Goal: Task Accomplishment & Management: Use online tool/utility

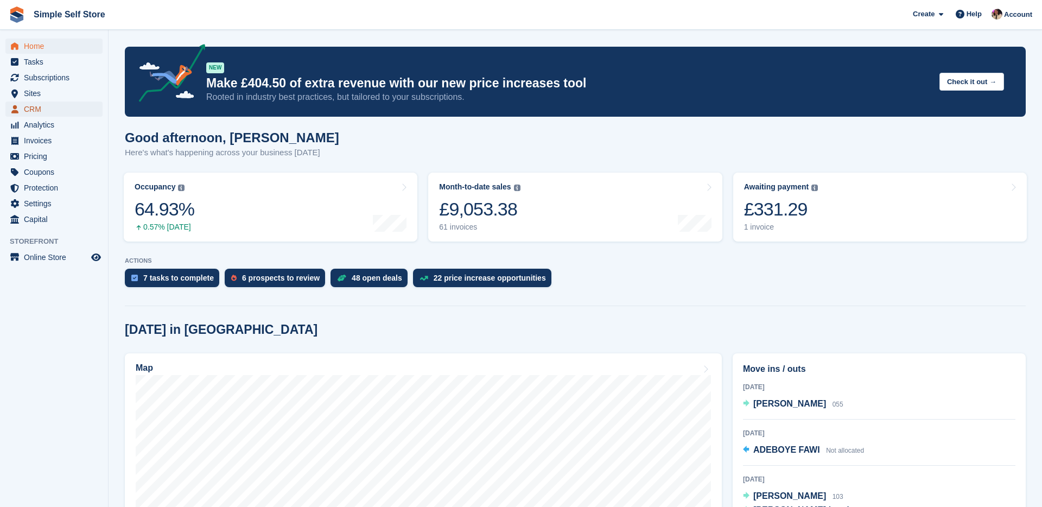
click at [59, 111] on span "CRM" at bounding box center [56, 108] width 65 height 15
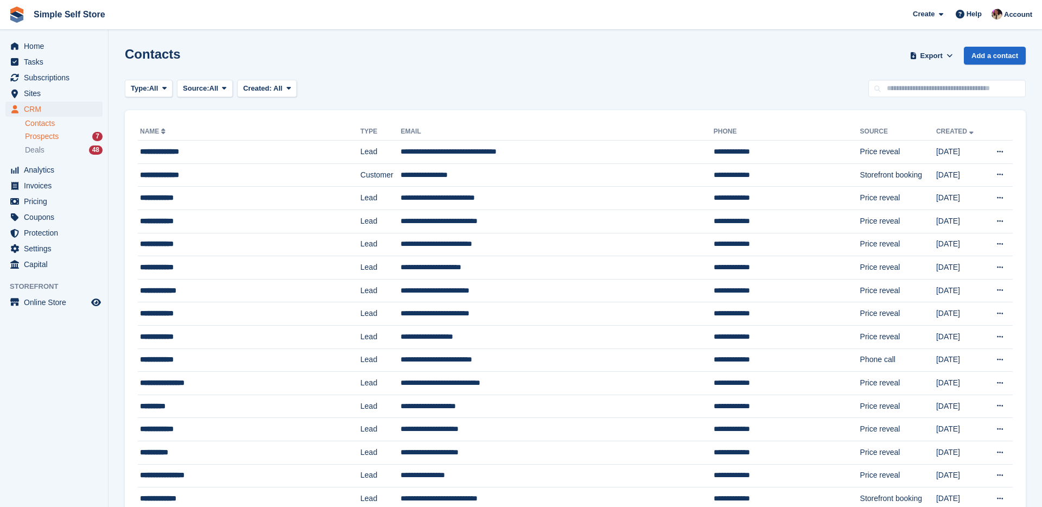
click at [54, 136] on span "Prospects" at bounding box center [42, 136] width 34 height 10
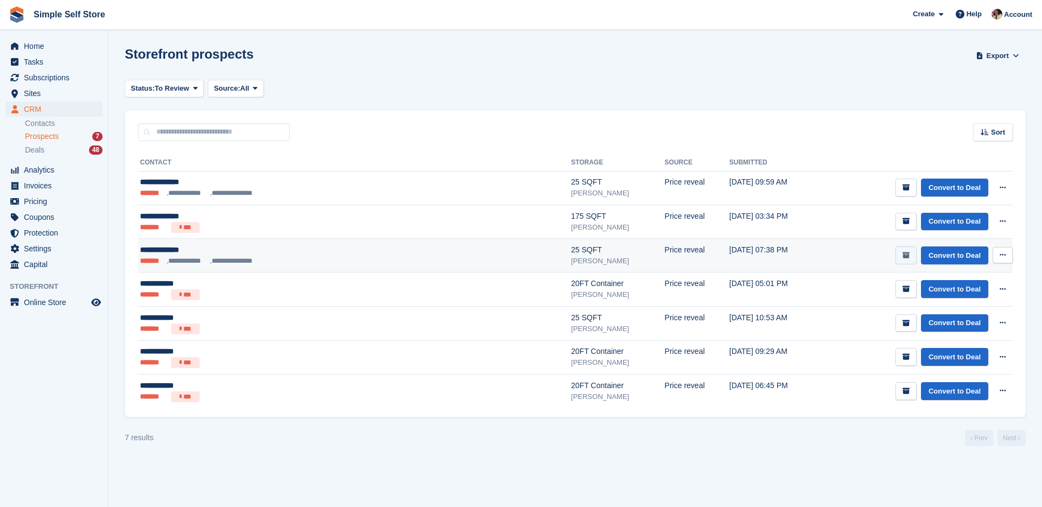
click at [906, 255] on icon "submit" at bounding box center [906, 255] width 7 height 7
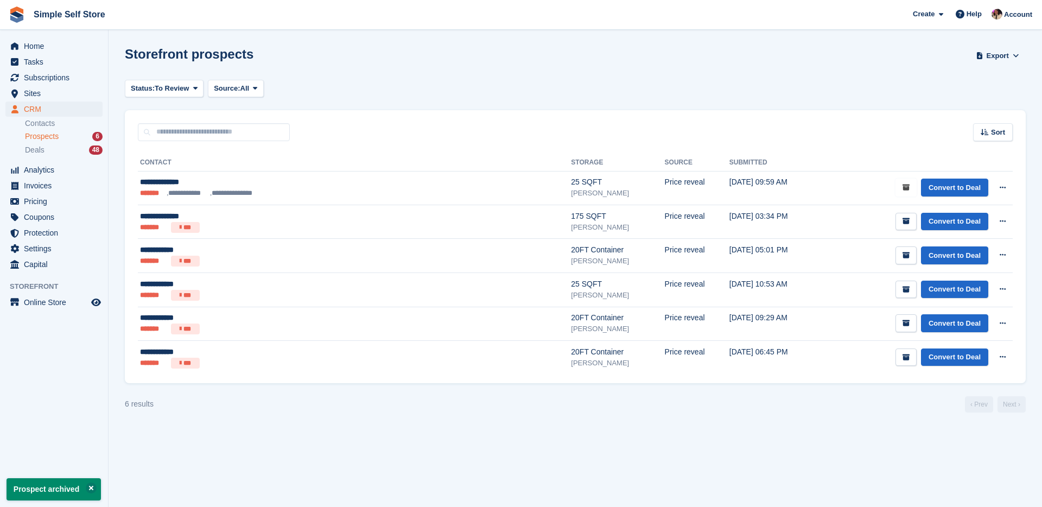
click at [905, 193] on button "submit" at bounding box center [906, 188] width 21 height 18
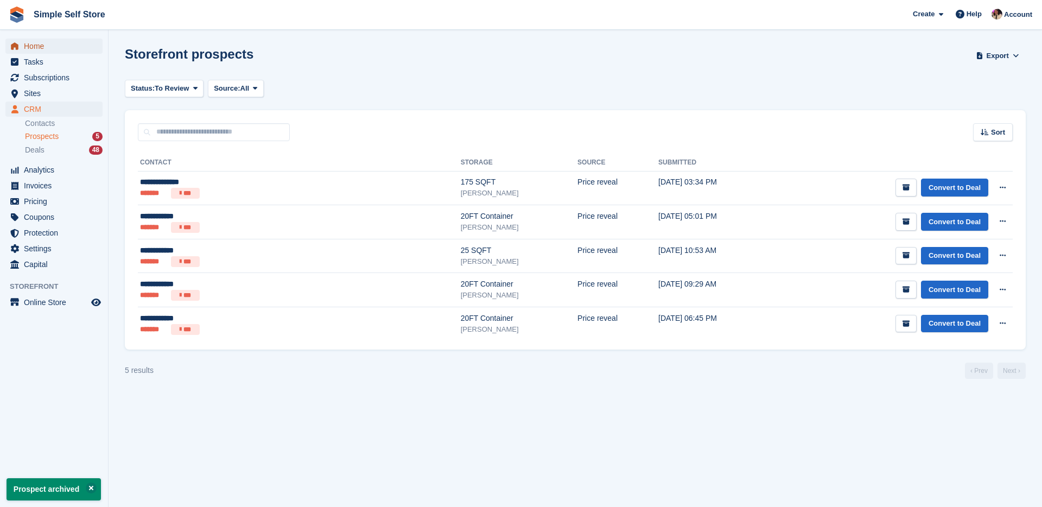
click at [44, 46] on span "Home" at bounding box center [56, 46] width 65 height 15
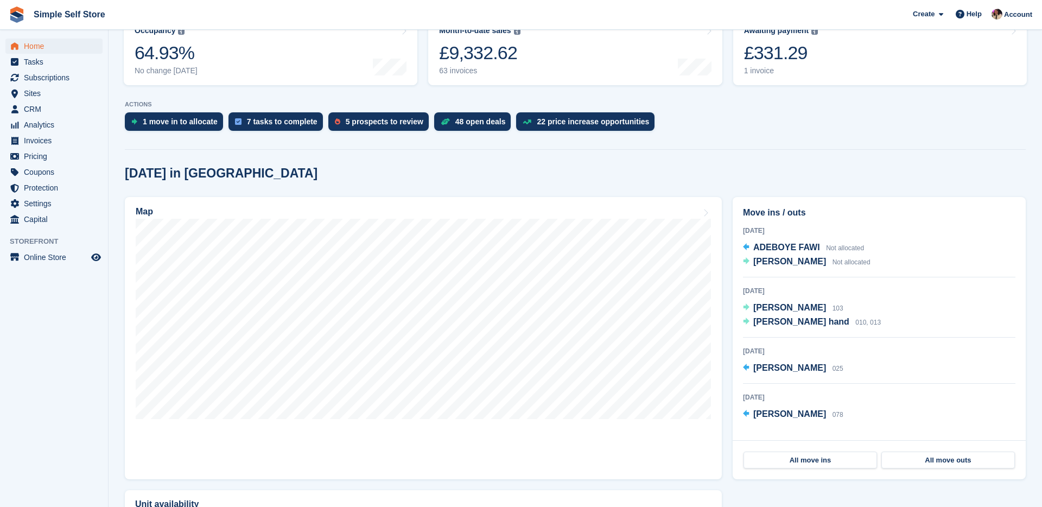
scroll to position [157, 0]
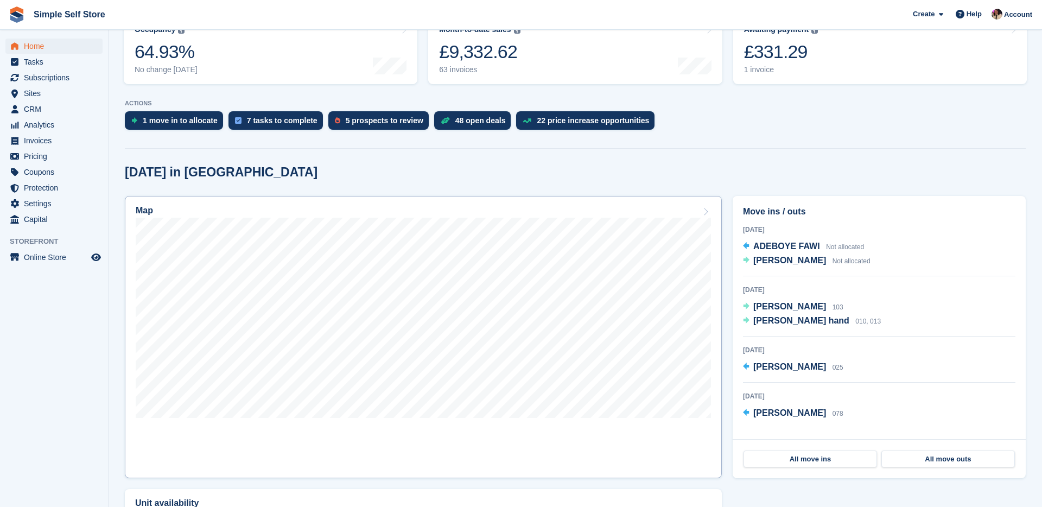
click at [290, 214] on div "Map" at bounding box center [423, 212] width 575 height 12
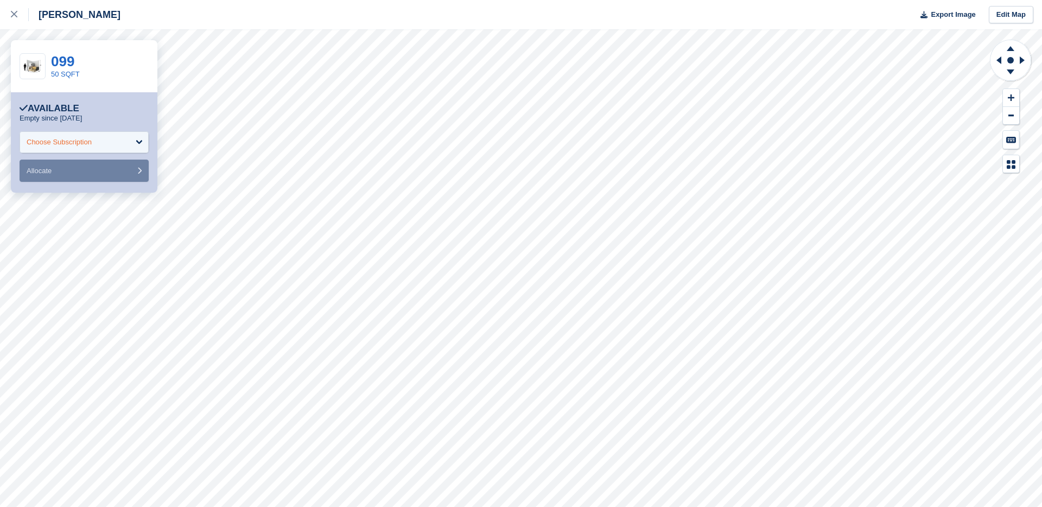
click at [131, 142] on div "Choose Subscription" at bounding box center [84, 142] width 129 height 22
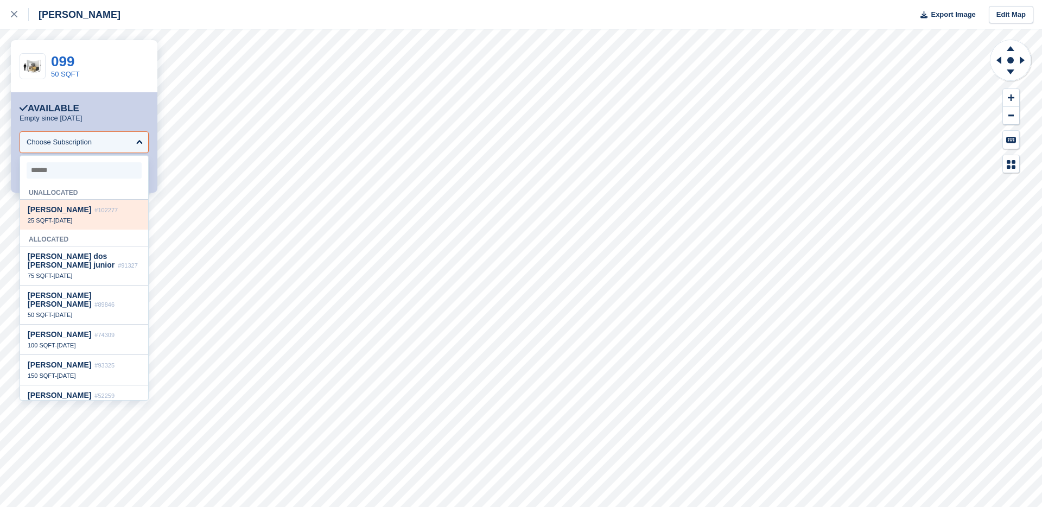
click at [120, 219] on div "25 SQFT - 21 Aug" at bounding box center [84, 221] width 113 height 8
select select "******"
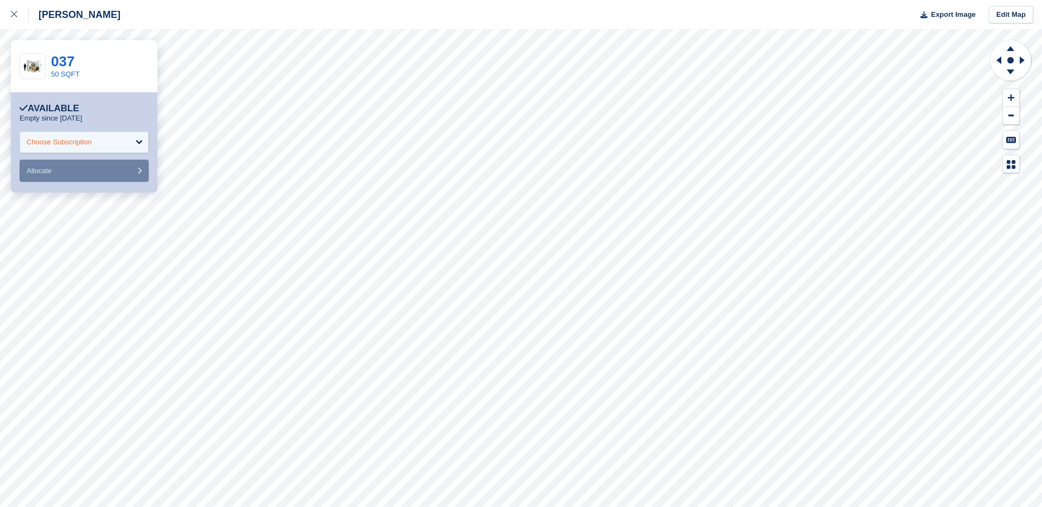
click at [138, 142] on div "Choose Subscription" at bounding box center [84, 142] width 129 height 22
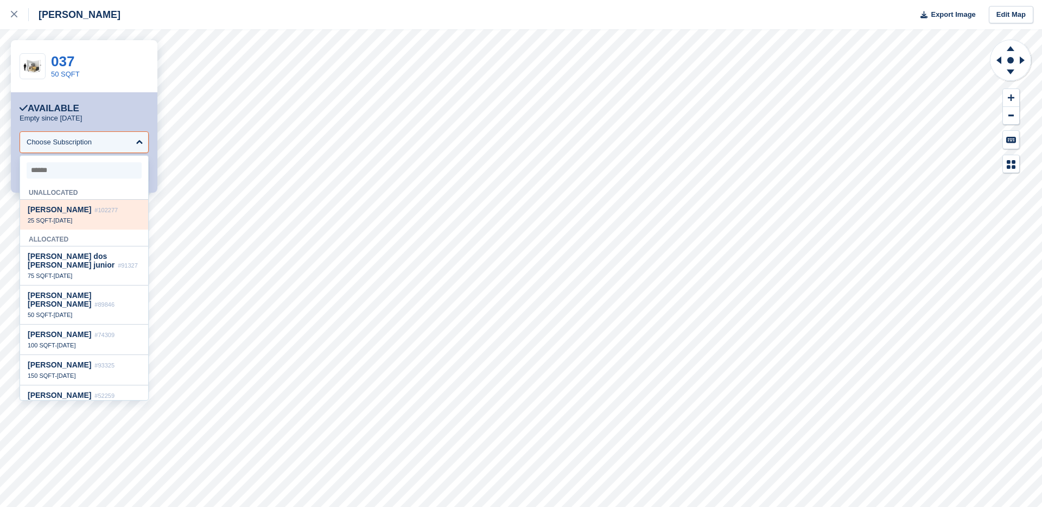
click at [103, 210] on span "#102277" at bounding box center [105, 210] width 23 height 7
select select "******"
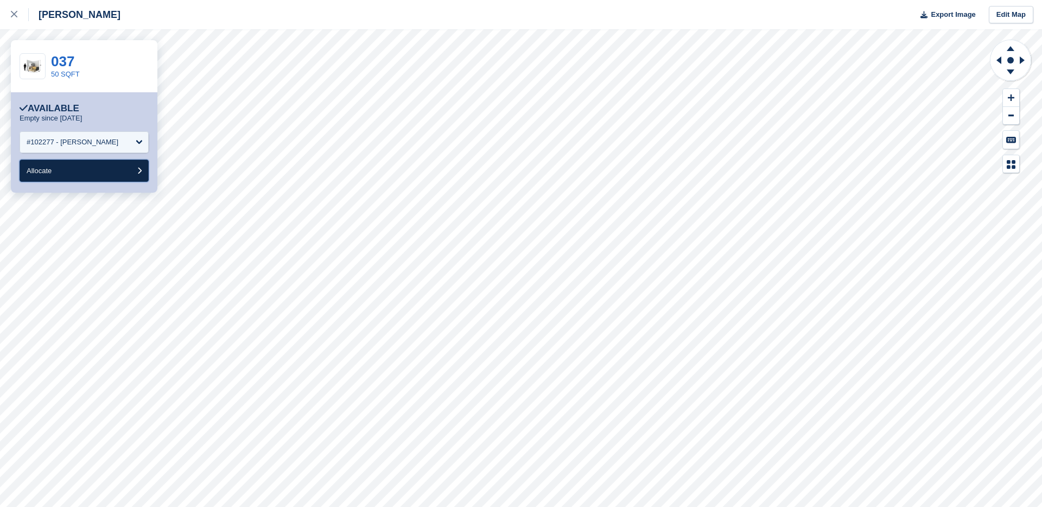
click at [103, 177] on button "Allocate" at bounding box center [84, 171] width 129 height 22
